Goal: Task Accomplishment & Management: Manage account settings

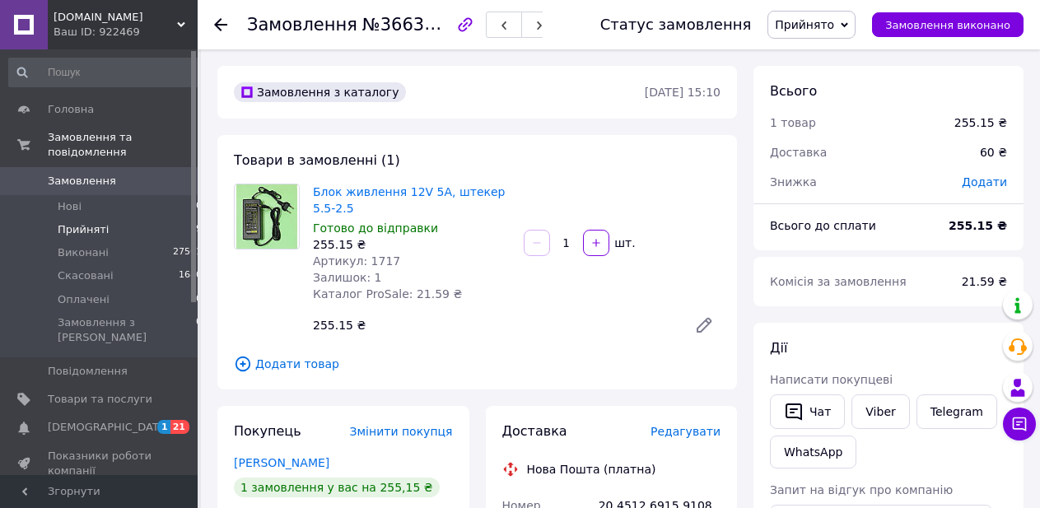
click at [75, 222] on span "Прийняті" at bounding box center [83, 229] width 51 height 15
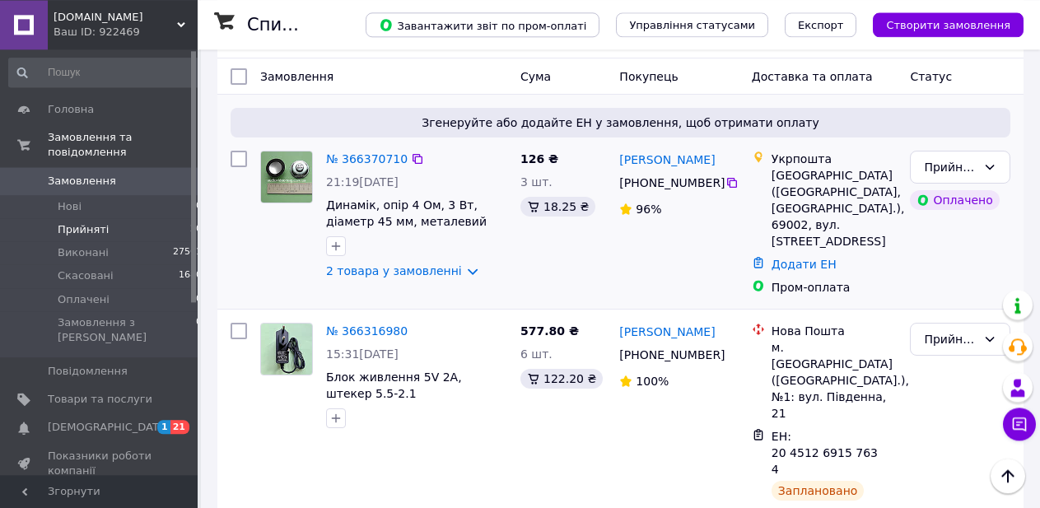
scroll to position [168, 0]
click at [363, 165] on link "№ 366370710" at bounding box center [367, 158] width 82 height 13
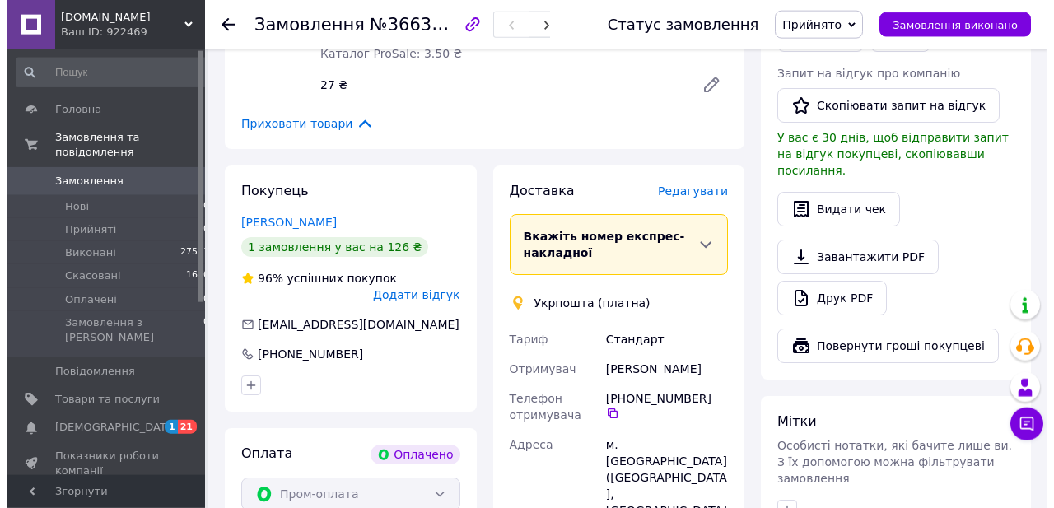
scroll to position [888, 0]
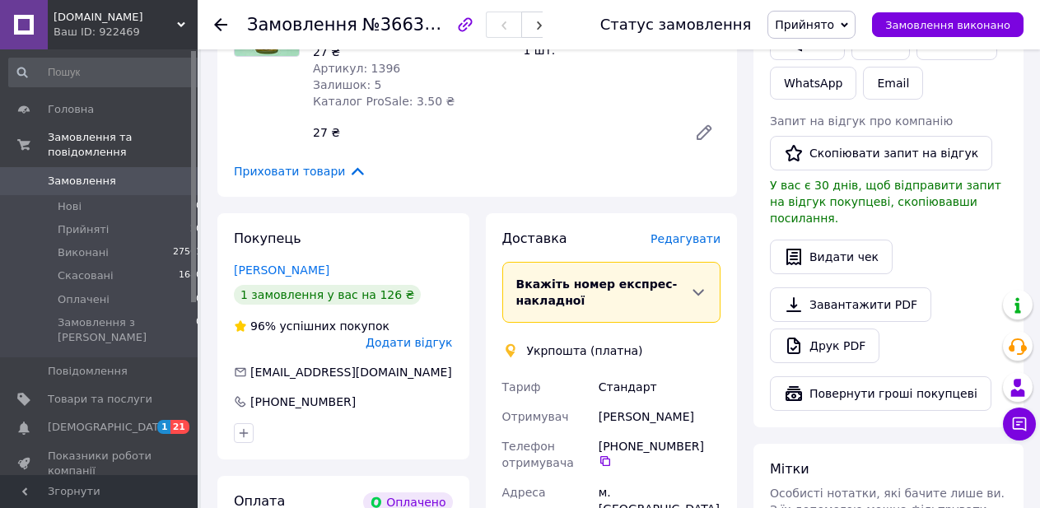
click at [688, 232] on span "Редагувати" at bounding box center [686, 238] width 70 height 13
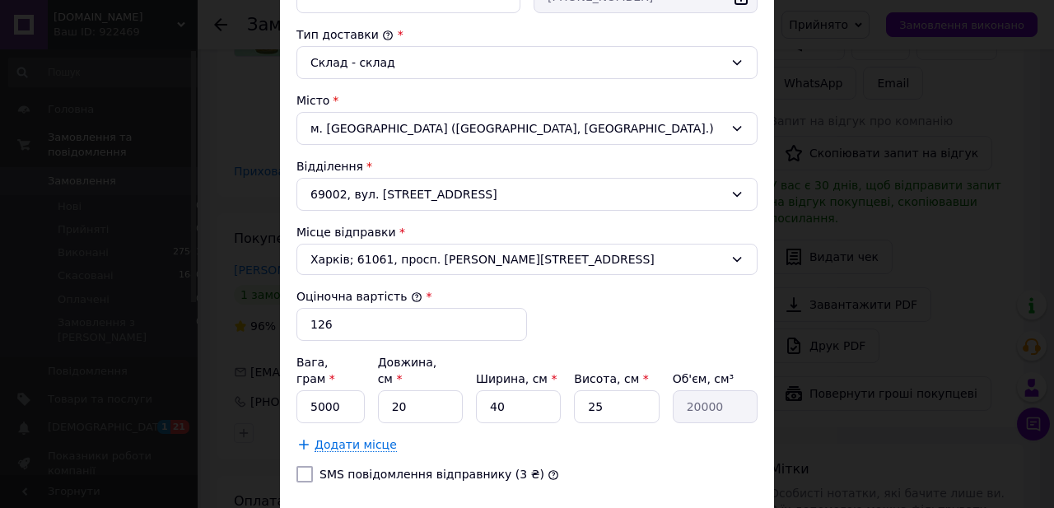
scroll to position [522, 0]
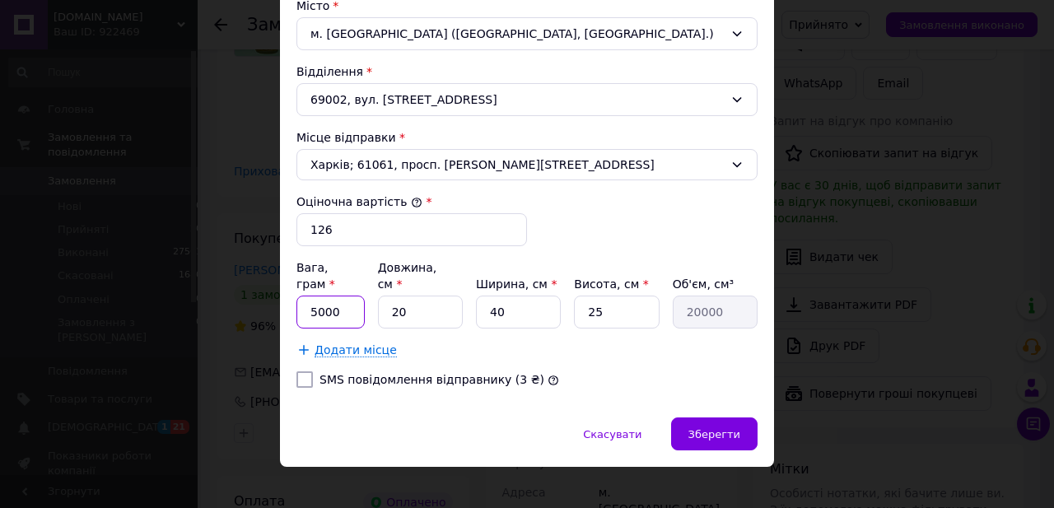
drag, startPoint x: 333, startPoint y: 300, endPoint x: 259, endPoint y: 308, distance: 74.6
click at [259, 308] on div "× Редагування доставки Спосіб доставки Укрпошта (платна) Тариф * Стандарт Платн…" at bounding box center [527, 254] width 1054 height 508
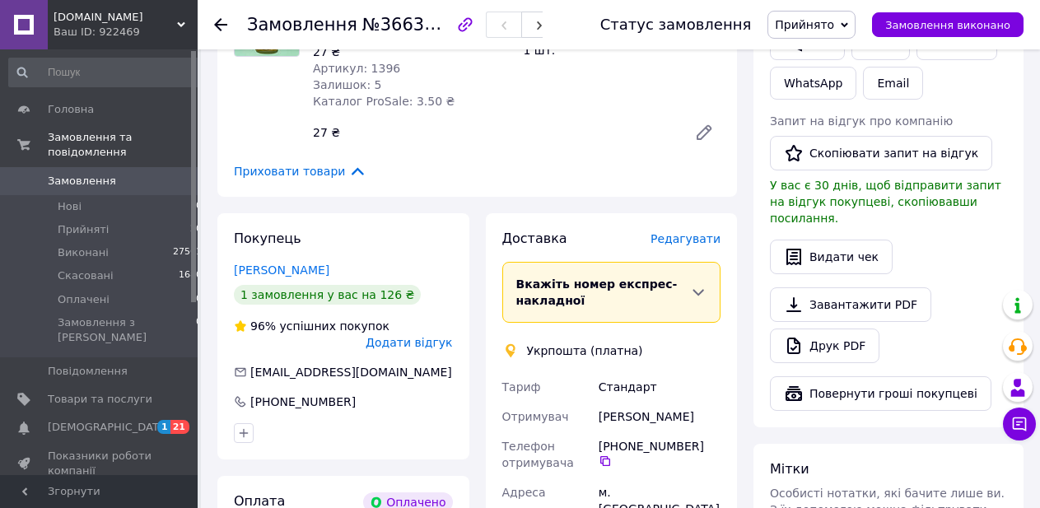
click at [689, 232] on span "Редагувати" at bounding box center [686, 238] width 70 height 13
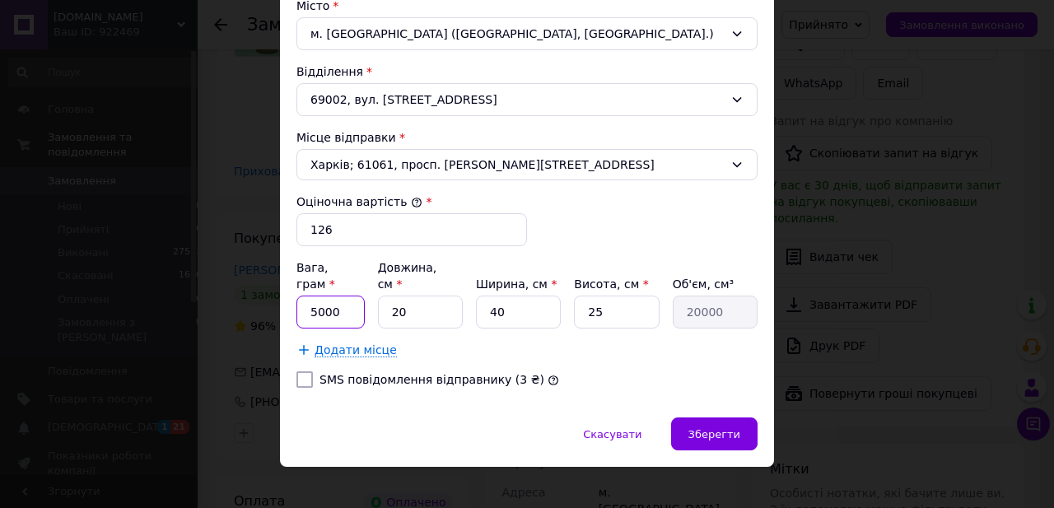
drag, startPoint x: 331, startPoint y: 296, endPoint x: 293, endPoint y: 296, distance: 37.9
click at [296, 296] on input "5000" at bounding box center [330, 312] width 68 height 33
drag, startPoint x: 324, startPoint y: 302, endPoint x: 296, endPoint y: 305, distance: 28.2
click at [296, 305] on input "500" at bounding box center [330, 312] width 68 height 33
type input "300"
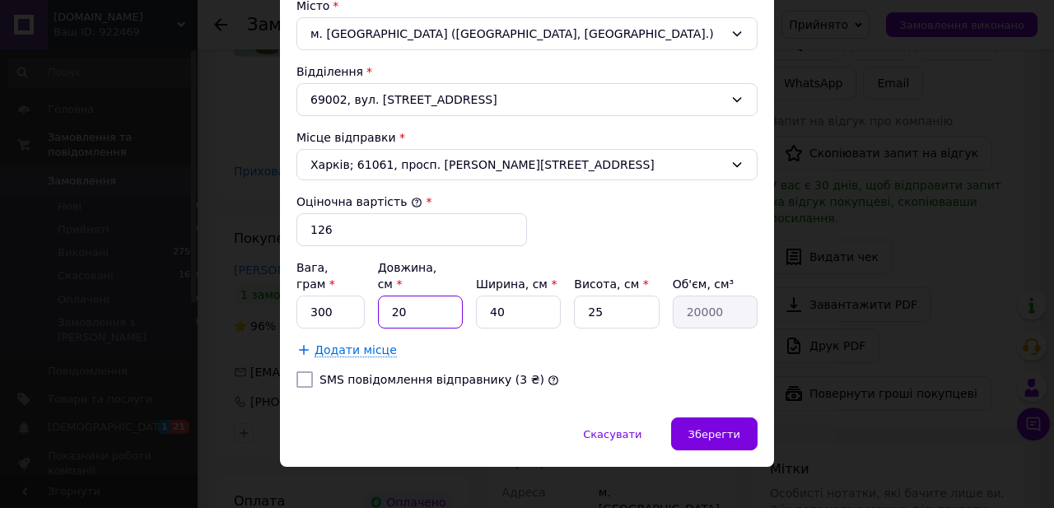
drag, startPoint x: 417, startPoint y: 303, endPoint x: 368, endPoint y: 302, distance: 48.6
click at [378, 302] on input "20" at bounding box center [420, 312] width 85 height 33
type input "1"
type input "1000"
type input "12"
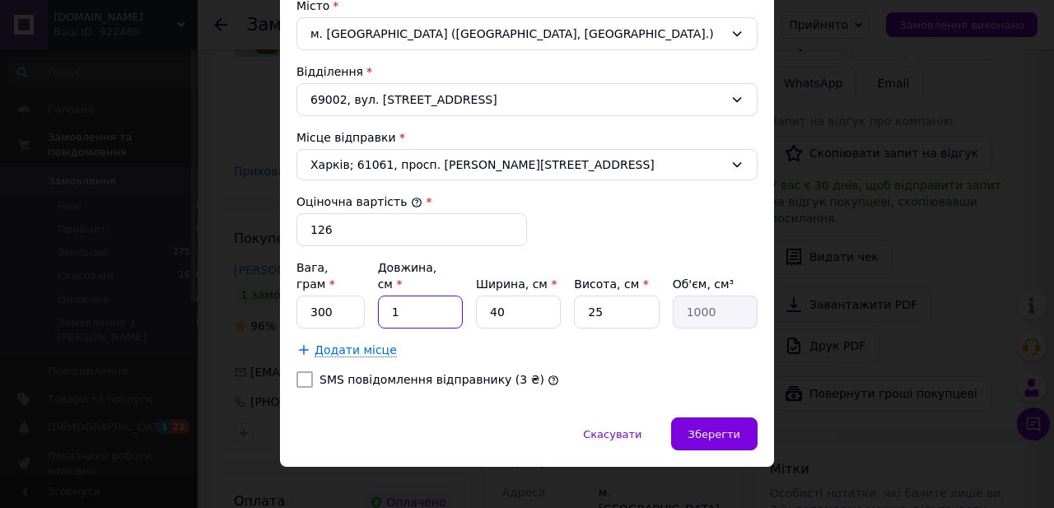
type input "12000"
type input "12"
drag, startPoint x: 538, startPoint y: 297, endPoint x: 470, endPoint y: 302, distance: 67.7
click at [476, 300] on input "40" at bounding box center [518, 312] width 85 height 33
type input "1"
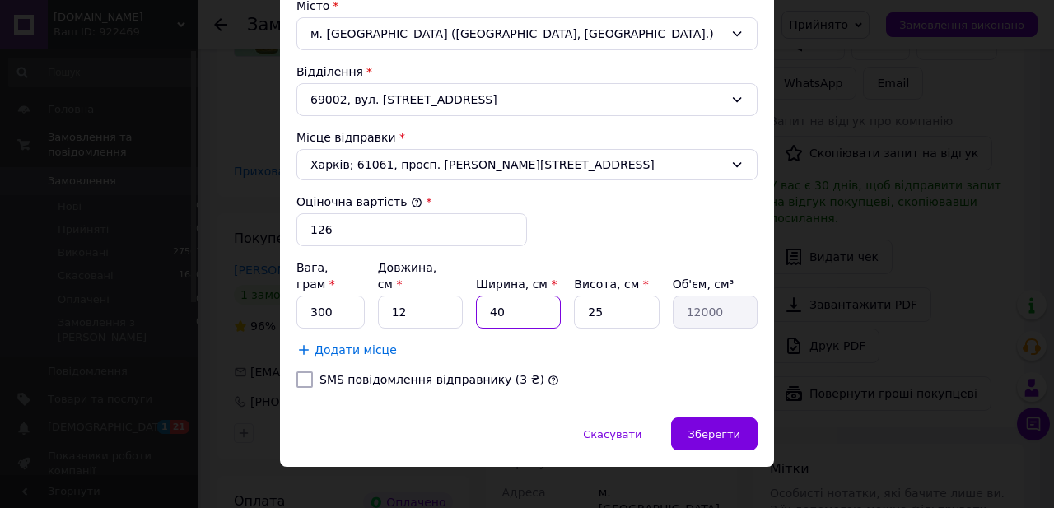
type input "300"
type input "10"
type input "3000"
type input "10"
drag, startPoint x: 600, startPoint y: 296, endPoint x: 545, endPoint y: 305, distance: 55.9
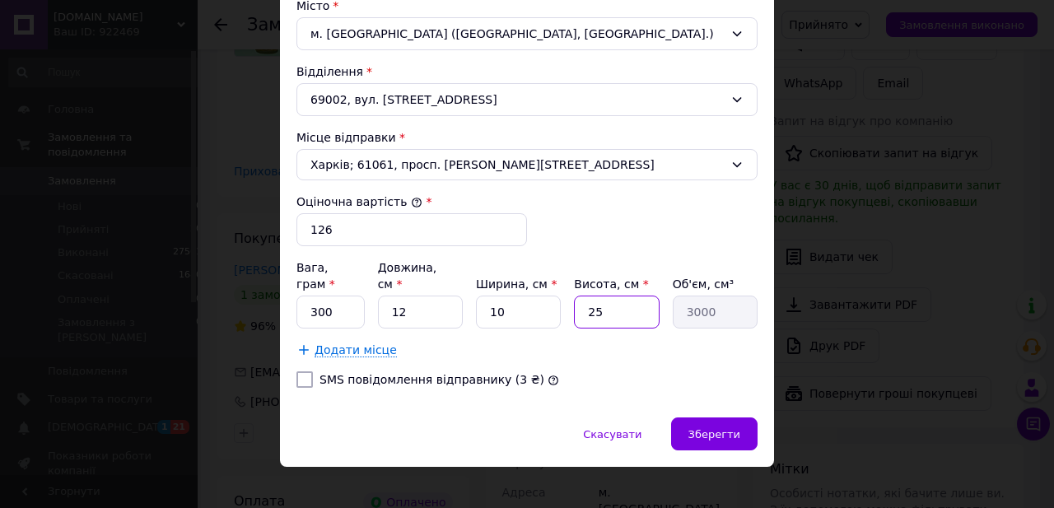
click at [574, 298] on input "25" at bounding box center [616, 312] width 85 height 33
type input "7"
type input "840"
type input "7"
drag, startPoint x: 411, startPoint y: 300, endPoint x: 362, endPoint y: 298, distance: 48.6
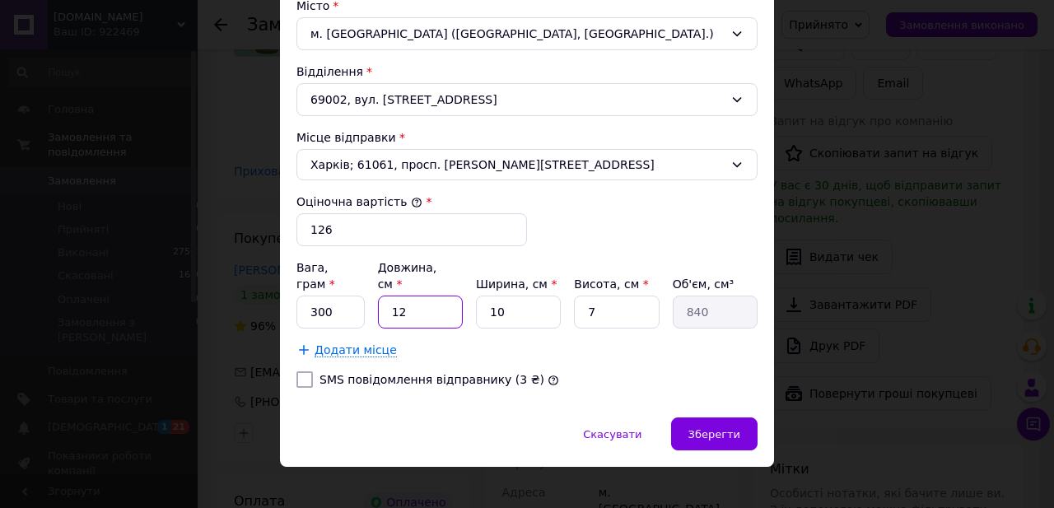
click at [378, 297] on input "12" at bounding box center [420, 312] width 85 height 33
type input "1"
type input "70"
type input "15"
type input "1050"
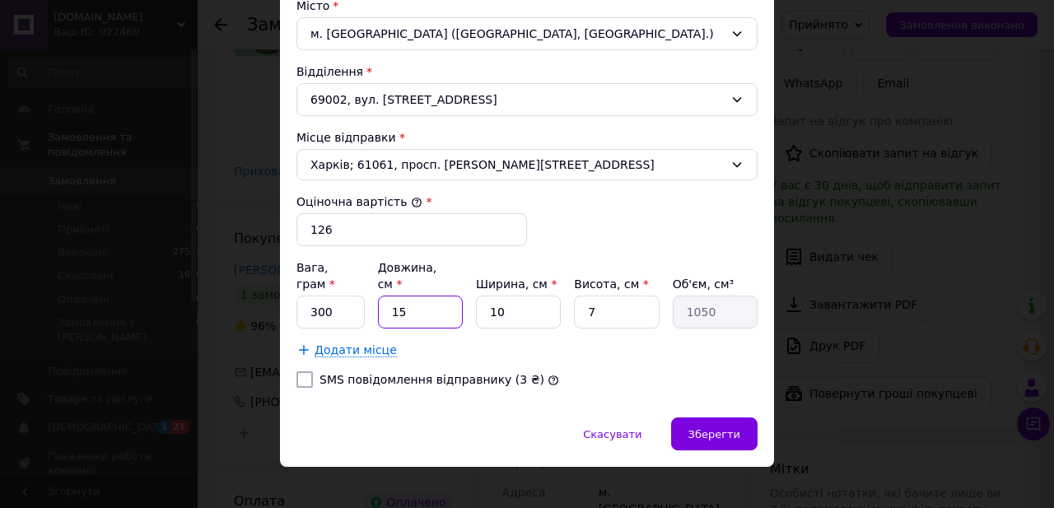
type input "15"
click at [616, 371] on div "SMS повідомлення відправнику (3 ₴)" at bounding box center [527, 379] width 468 height 16
click at [724, 428] on span "Зберегти" at bounding box center [714, 434] width 52 height 12
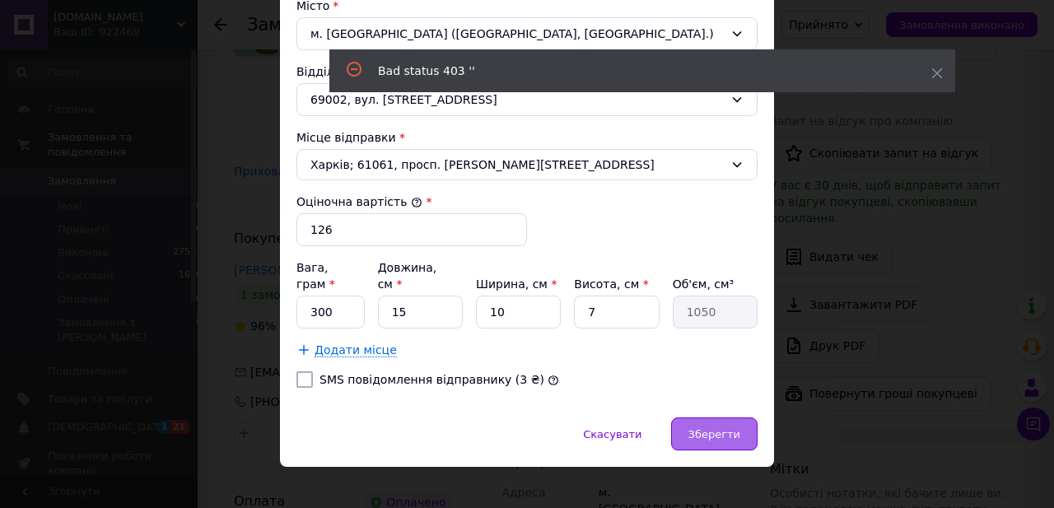
click at [720, 428] on span "Зберегти" at bounding box center [714, 434] width 52 height 12
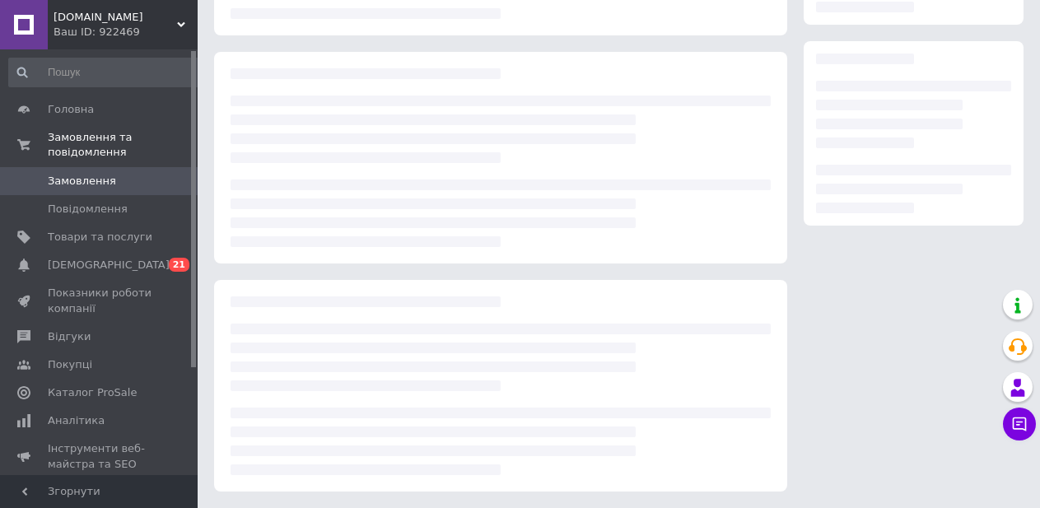
scroll to position [888, 0]
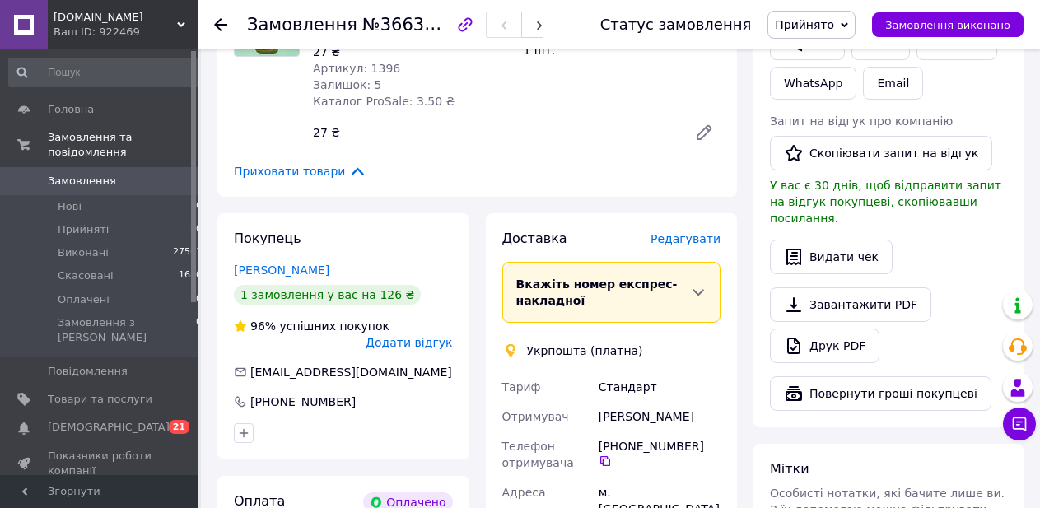
click at [700, 232] on span "Редагувати" at bounding box center [686, 238] width 70 height 13
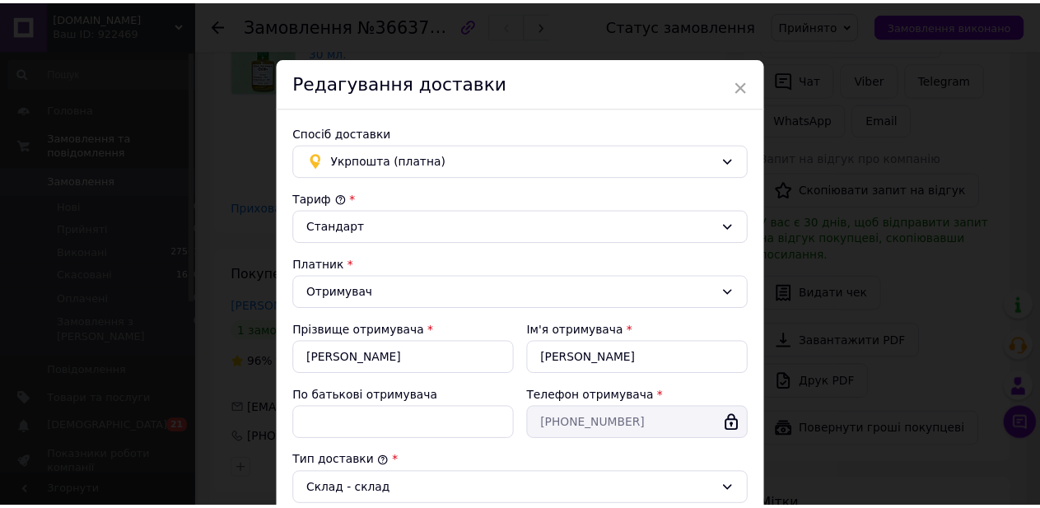
scroll to position [522, 0]
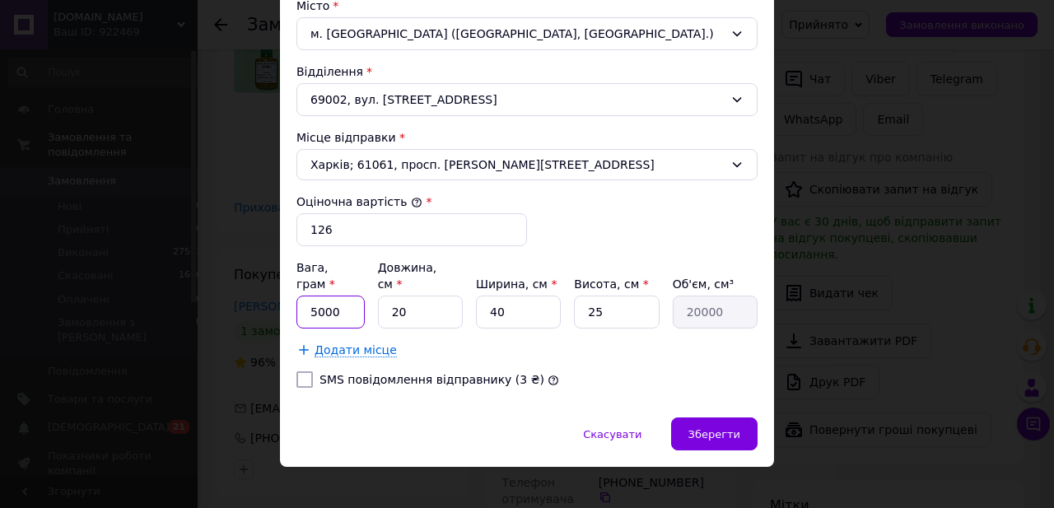
drag, startPoint x: 334, startPoint y: 297, endPoint x: 301, endPoint y: 297, distance: 32.9
click at [301, 297] on input "5000" at bounding box center [330, 312] width 68 height 33
type input "300"
drag, startPoint x: 397, startPoint y: 299, endPoint x: 376, endPoint y: 300, distance: 20.6
click at [378, 300] on input "20" at bounding box center [420, 312] width 85 height 33
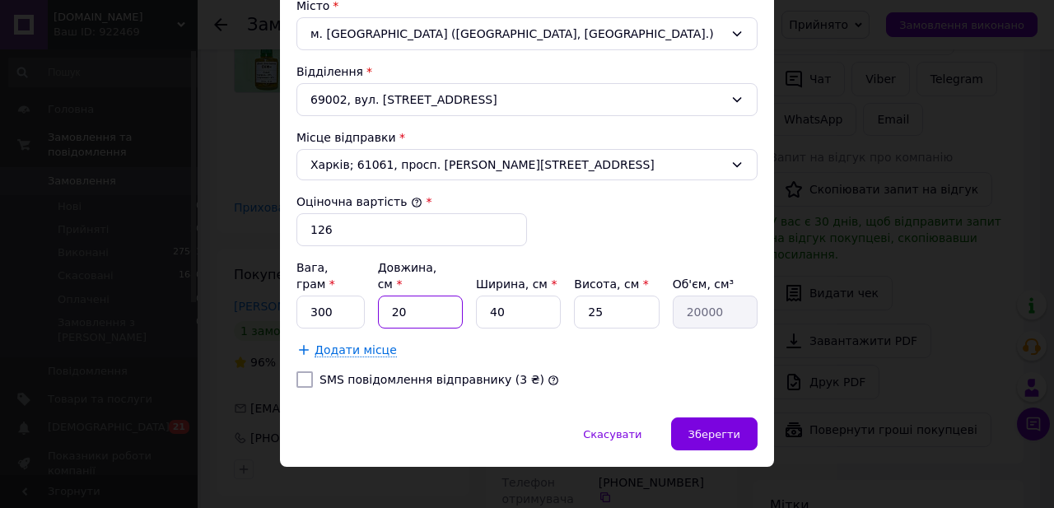
type input "1"
type input "1000"
type input "15"
type input "15000"
type input "15"
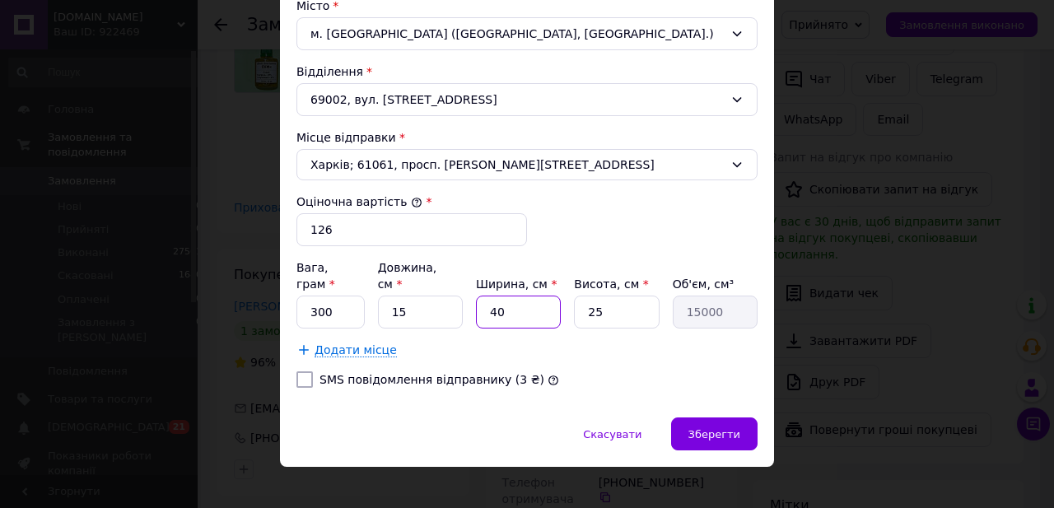
drag, startPoint x: 509, startPoint y: 293, endPoint x: 428, endPoint y: 297, distance: 80.8
click at [476, 296] on input "40" at bounding box center [518, 312] width 85 height 33
type input "1"
type input "375"
type input "10"
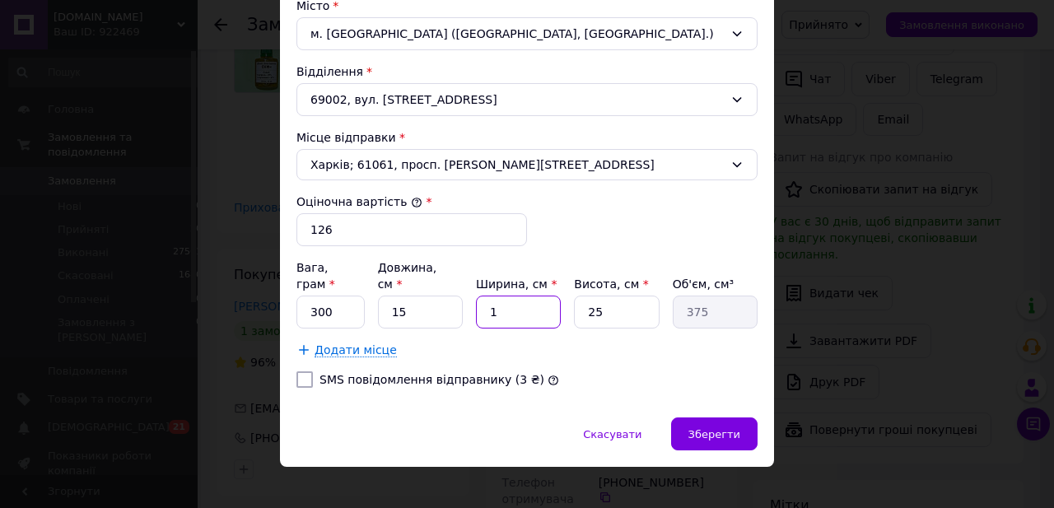
type input "3750"
type input "10"
drag, startPoint x: 605, startPoint y: 300, endPoint x: 513, endPoint y: 299, distance: 92.2
click at [574, 299] on input "25" at bounding box center [616, 312] width 85 height 33
type input "7"
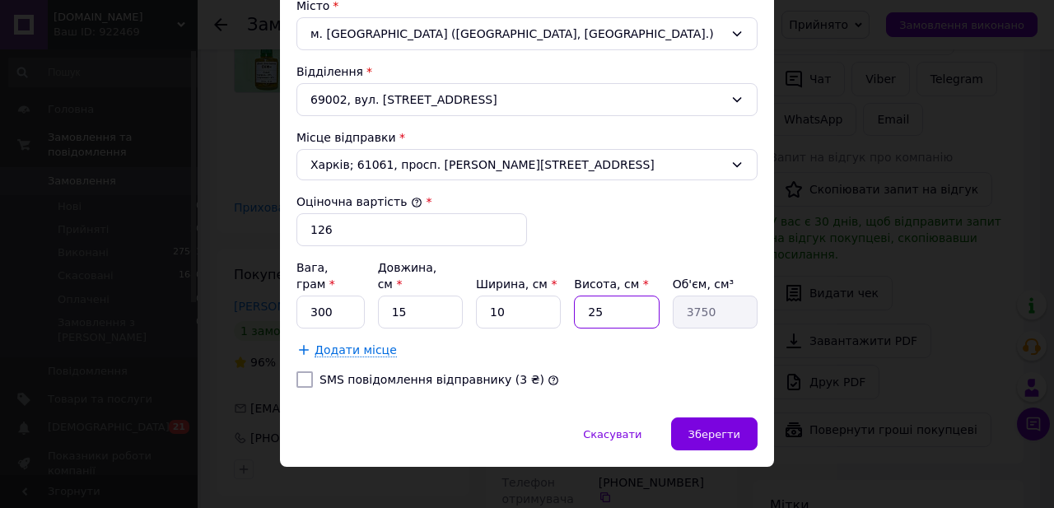
type input "1050"
type input "7"
click at [711, 426] on div "Зберегти" at bounding box center [714, 433] width 86 height 33
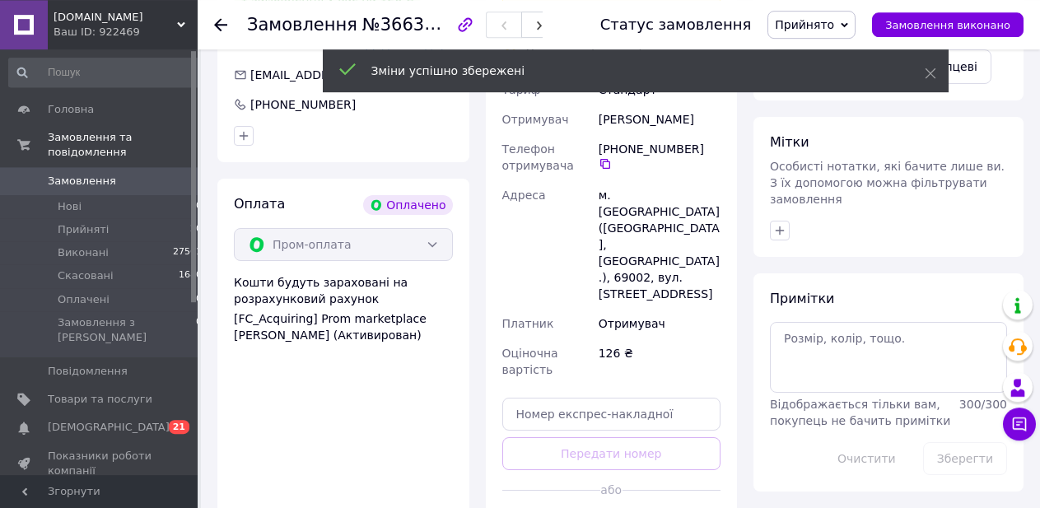
scroll to position [1355, 0]
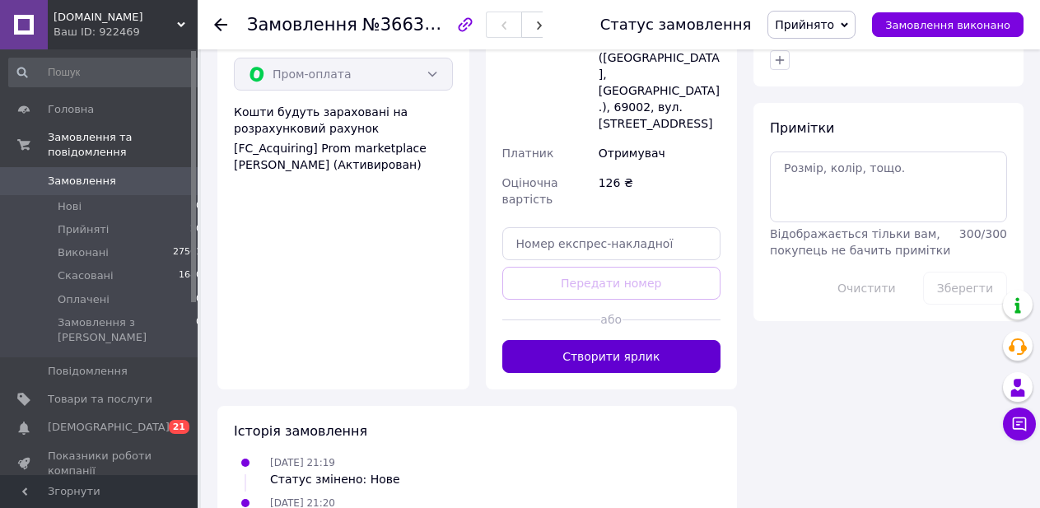
click at [613, 340] on button "Створити ярлик" at bounding box center [611, 356] width 219 height 33
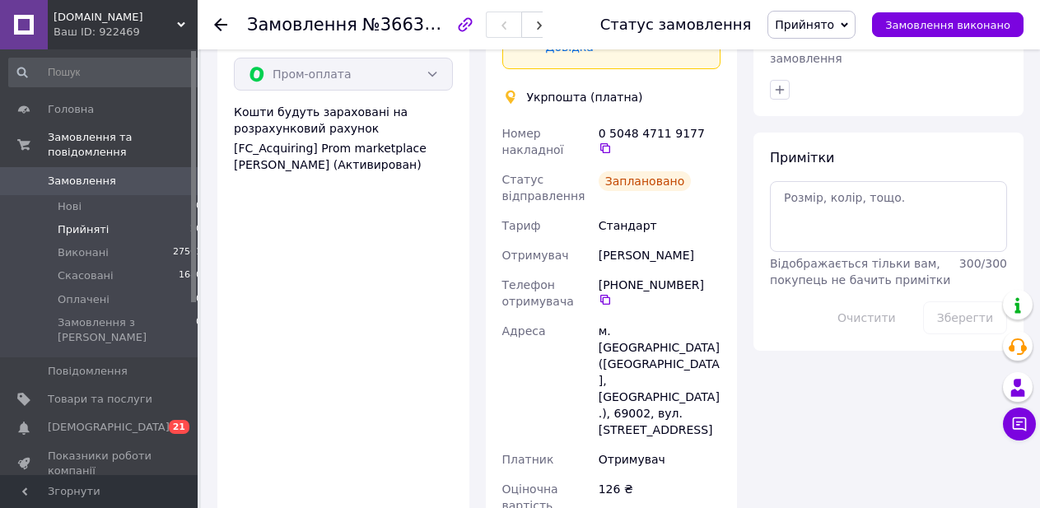
click at [91, 222] on span "Прийняті" at bounding box center [83, 229] width 51 height 15
